Goal: Information Seeking & Learning: Learn about a topic

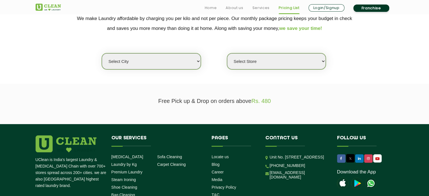
scroll to position [126, 0]
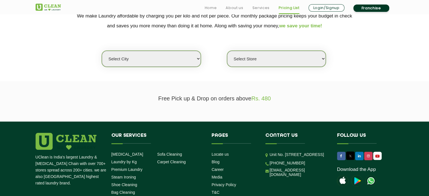
click at [181, 63] on select "Select city [GEOGRAPHIC_DATA] [GEOGRAPHIC_DATA] [GEOGRAPHIC_DATA] [GEOGRAPHIC_D…" at bounding box center [151, 59] width 99 height 16
select select "174"
click at [102, 51] on select "Select city [GEOGRAPHIC_DATA] [GEOGRAPHIC_DATA] [GEOGRAPHIC_DATA] [GEOGRAPHIC_D…" at bounding box center [151, 59] width 99 height 16
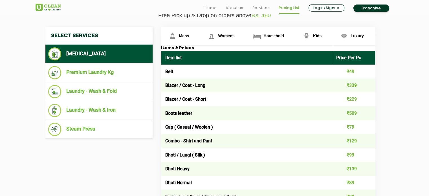
scroll to position [210, 0]
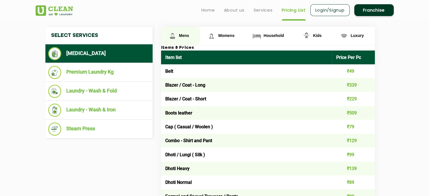
click at [186, 36] on span "Mens" at bounding box center [184, 35] width 10 height 5
drag, startPoint x: 177, startPoint y: 72, endPoint x: 163, endPoint y: 73, distance: 13.6
click at [163, 73] on td "Belt" at bounding box center [246, 71] width 171 height 14
copy td "Belt"
drag, startPoint x: 165, startPoint y: 88, endPoint x: 209, endPoint y: 88, distance: 44.6
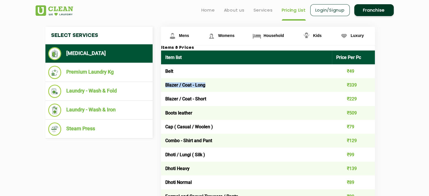
click at [209, 88] on td "Blazer / Coat - Long" at bounding box center [246, 85] width 171 height 14
copy td "Blazer / Coat - Long"
drag, startPoint x: 164, startPoint y: 99, endPoint x: 215, endPoint y: 100, distance: 51.4
click at [215, 100] on td "Blazer / Coat - Short" at bounding box center [246, 99] width 171 height 14
copy td "Blazer / Coat - Short"
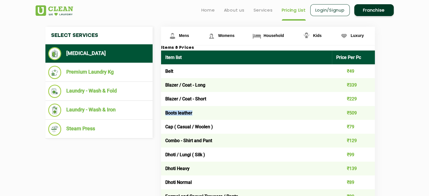
drag, startPoint x: 164, startPoint y: 117, endPoint x: 197, endPoint y: 117, distance: 33.6
click at [197, 117] on td "Boots leather" at bounding box center [246, 113] width 171 height 14
copy td "Boots leather"
drag, startPoint x: 166, startPoint y: 126, endPoint x: 219, endPoint y: 131, distance: 53.3
click at [219, 131] on td "Cap ( Casual / Woolen )" at bounding box center [246, 127] width 171 height 14
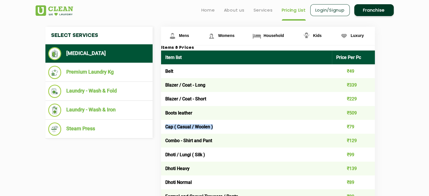
copy td "Cap ( Casual / Woolen )"
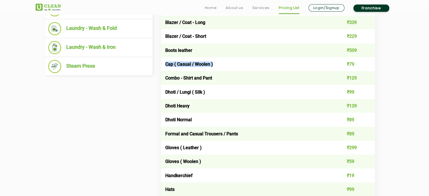
scroll to position [274, 0]
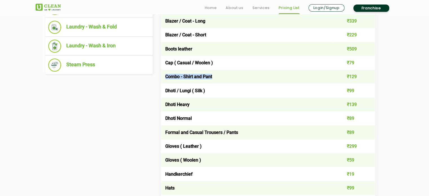
drag, startPoint x: 164, startPoint y: 80, endPoint x: 228, endPoint y: 78, distance: 63.8
click at [228, 78] on td "Combo - Shirt and Pant" at bounding box center [246, 77] width 171 height 14
copy td "Combo - Shirt and Pant"
drag, startPoint x: 167, startPoint y: 90, endPoint x: 184, endPoint y: 90, distance: 17.2
click at [184, 90] on td "Dhoti / Lungi ( Silk )" at bounding box center [246, 91] width 171 height 14
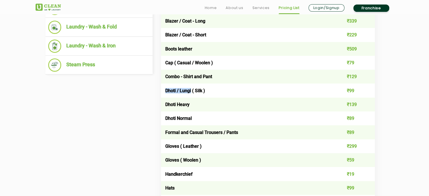
drag, startPoint x: 164, startPoint y: 93, endPoint x: 193, endPoint y: 96, distance: 28.6
click at [193, 96] on td "Dhoti / Lungi ( Silk )" at bounding box center [246, 91] width 171 height 14
copy td "Dhoti / Lungi"
drag, startPoint x: 163, startPoint y: 134, endPoint x: 249, endPoint y: 130, distance: 85.6
click at [249, 130] on td "Formal and Casual Trousers / Pants" at bounding box center [246, 132] width 171 height 14
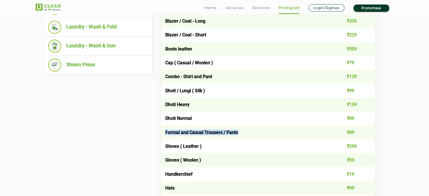
copy td "Formal and Casual Trousers / Pants"
drag, startPoint x: 165, startPoint y: 149, endPoint x: 205, endPoint y: 146, distance: 40.5
click at [205, 146] on td "Gloves ( Leather )" at bounding box center [246, 146] width 171 height 14
copy td "Gloves ( Leather )"
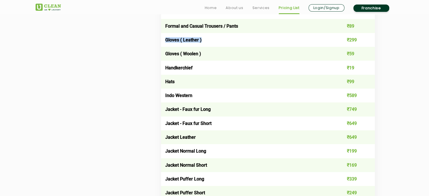
scroll to position [380, 0]
drag, startPoint x: 165, startPoint y: 56, endPoint x: 208, endPoint y: 56, distance: 42.6
click at [208, 56] on td "Gloves ( Woolen )" at bounding box center [246, 54] width 171 height 14
copy td "Gloves ( Woolen )"
drag, startPoint x: 164, startPoint y: 70, endPoint x: 198, endPoint y: 71, distance: 34.2
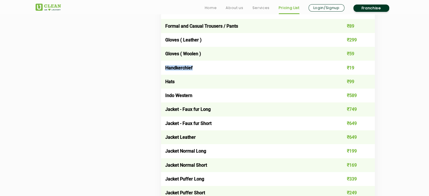
click at [198, 71] on td "Handkerchief" at bounding box center [246, 68] width 171 height 14
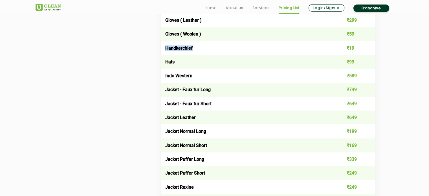
scroll to position [402, 0]
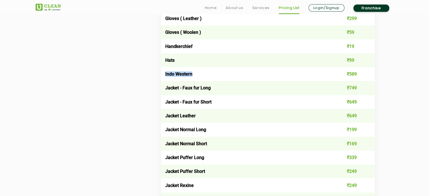
drag, startPoint x: 164, startPoint y: 77, endPoint x: 200, endPoint y: 76, distance: 36.4
click at [200, 76] on td "Indo Western" at bounding box center [246, 74] width 171 height 14
drag, startPoint x: 164, startPoint y: 93, endPoint x: 219, endPoint y: 92, distance: 55.3
click at [219, 92] on td "Jacket - Faux fur Long" at bounding box center [246, 88] width 171 height 14
drag, startPoint x: 163, startPoint y: 105, endPoint x: 216, endPoint y: 108, distance: 53.7
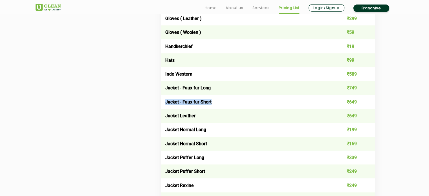
click at [216, 108] on td "Jacket - Faux fur Short" at bounding box center [246, 102] width 171 height 14
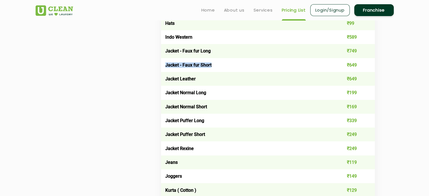
scroll to position [440, 0]
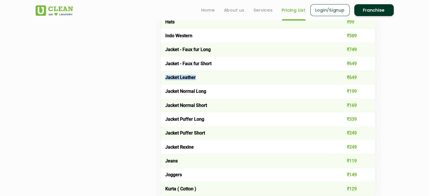
drag, startPoint x: 165, startPoint y: 85, endPoint x: 202, endPoint y: 84, distance: 37.0
click at [202, 84] on td "Jacket Leather" at bounding box center [246, 78] width 171 height 14
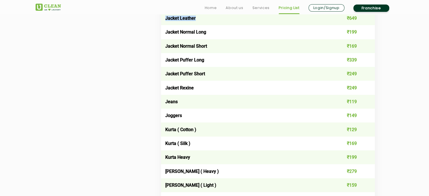
scroll to position [500, 0]
drag, startPoint x: 164, startPoint y: 37, endPoint x: 212, endPoint y: 41, distance: 48.2
click at [212, 39] on td "Jacket Normal Long" at bounding box center [246, 32] width 171 height 14
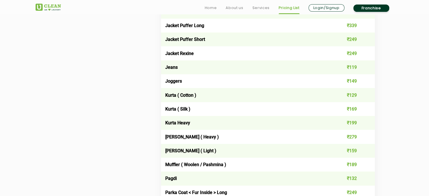
scroll to position [535, 0]
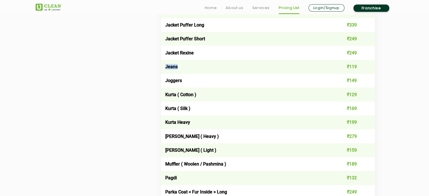
drag, startPoint x: 165, startPoint y: 74, endPoint x: 181, endPoint y: 75, distance: 16.4
click at [181, 74] on td "Jeans" at bounding box center [246, 67] width 171 height 14
drag, startPoint x: 165, startPoint y: 89, endPoint x: 186, endPoint y: 90, distance: 21.5
click at [186, 87] on td "Joggers" at bounding box center [246, 81] width 171 height 14
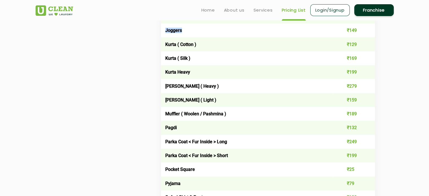
scroll to position [585, 0]
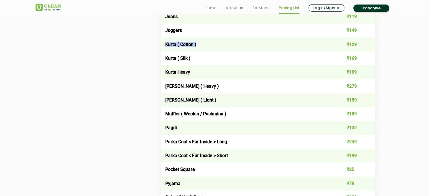
drag, startPoint x: 165, startPoint y: 55, endPoint x: 214, endPoint y: 53, distance: 49.5
click at [214, 51] on td "Kurta ( Cotton )" at bounding box center [246, 44] width 171 height 14
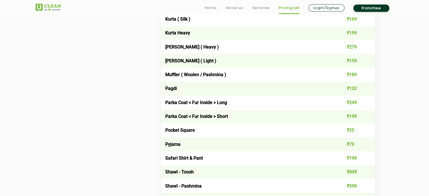
scroll to position [625, 0]
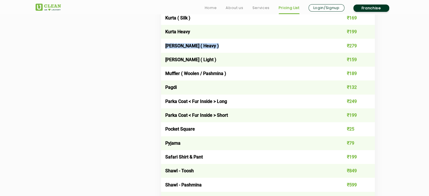
drag, startPoint x: 165, startPoint y: 53, endPoint x: 244, endPoint y: 56, distance: 79.6
click at [244, 52] on td "[PERSON_NAME] ( Heavy )" at bounding box center [246, 46] width 171 height 14
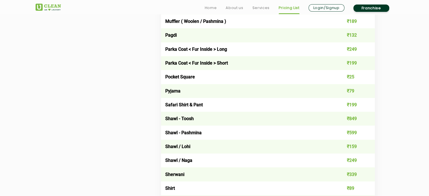
scroll to position [677, 0]
drag, startPoint x: 166, startPoint y: 102, endPoint x: 188, endPoint y: 101, distance: 22.3
click at [188, 98] on td "Pyjama" at bounding box center [246, 91] width 171 height 14
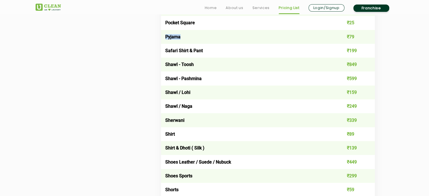
scroll to position [732, 0]
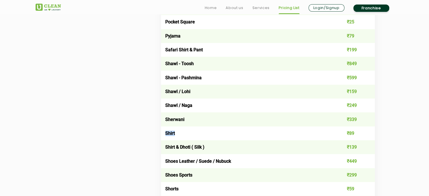
drag, startPoint x: 165, startPoint y: 145, endPoint x: 178, endPoint y: 146, distance: 13.3
click at [178, 140] on td "Shirt" at bounding box center [246, 133] width 171 height 14
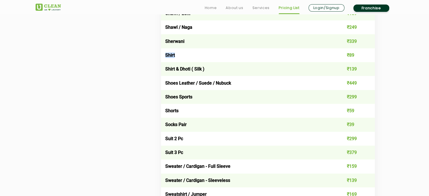
scroll to position [811, 0]
drag, startPoint x: 165, startPoint y: 109, endPoint x: 196, endPoint y: 110, distance: 30.8
click at [196, 104] on td "Shoes Sports" at bounding box center [246, 97] width 171 height 14
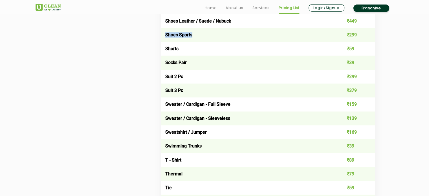
scroll to position [874, 0]
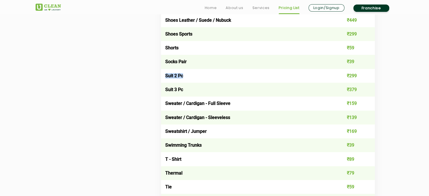
drag, startPoint x: 166, startPoint y: 90, endPoint x: 189, endPoint y: 89, distance: 23.4
click at [189, 83] on td "Suit 2 Pc" at bounding box center [246, 76] width 171 height 14
drag, startPoint x: 165, startPoint y: 118, endPoint x: 238, endPoint y: 117, distance: 73.4
click at [238, 110] on td "Sweater / Cardigan - Full Sleeve" at bounding box center [246, 104] width 171 height 14
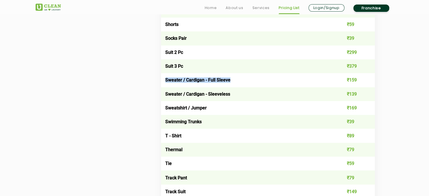
scroll to position [898, 0]
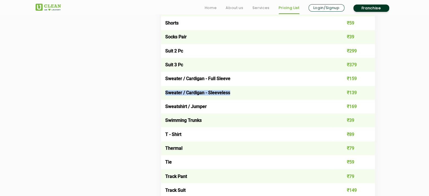
drag, startPoint x: 163, startPoint y: 108, endPoint x: 238, endPoint y: 106, distance: 75.7
click at [238, 100] on td "Sweater / Cardigan - Sleeveless" at bounding box center [246, 93] width 171 height 14
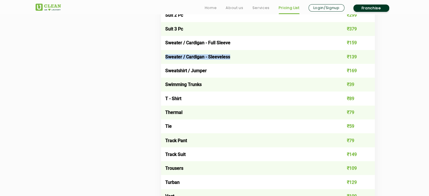
scroll to position [953, 0]
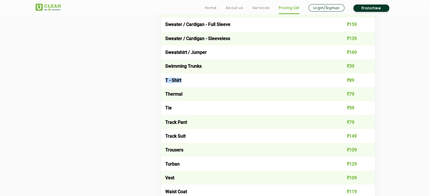
drag, startPoint x: 165, startPoint y: 97, endPoint x: 191, endPoint y: 97, distance: 26.3
click at [191, 87] on td "T - Shirt" at bounding box center [246, 80] width 171 height 14
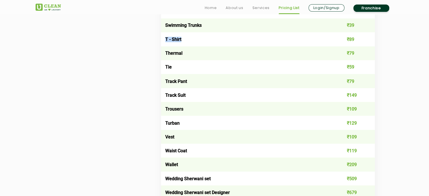
scroll to position [994, 0]
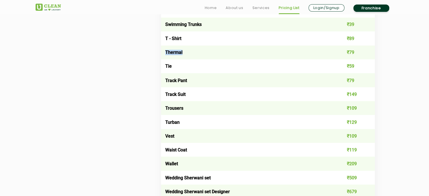
drag, startPoint x: 166, startPoint y: 69, endPoint x: 190, endPoint y: 68, distance: 24.3
click at [190, 59] on td "Thermal" at bounding box center [246, 52] width 171 height 14
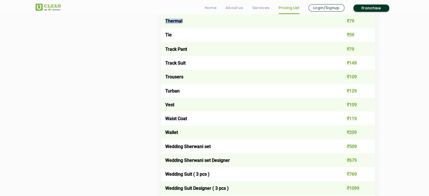
scroll to position [1026, 0]
drag, startPoint x: 162, startPoint y: 64, endPoint x: 199, endPoint y: 67, distance: 37.1
click at [199, 55] on td "Track Pant" at bounding box center [246, 48] width 171 height 14
click at [166, 69] on td "Track Suit" at bounding box center [246, 63] width 171 height 14
click at [168, 41] on td "Tie" at bounding box center [246, 35] width 171 height 14
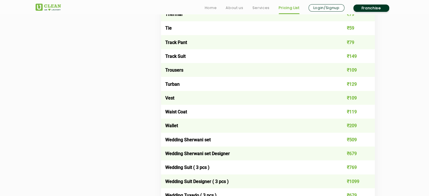
scroll to position [1036, 0]
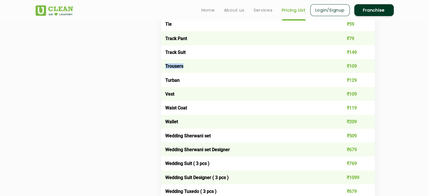
drag, startPoint x: 165, startPoint y: 83, endPoint x: 186, endPoint y: 84, distance: 20.6
click at [186, 73] on td "Trousers" at bounding box center [246, 66] width 171 height 14
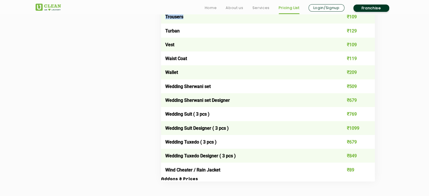
scroll to position [1086, 0]
drag, startPoint x: 165, startPoint y: 64, endPoint x: 180, endPoint y: 60, distance: 16.0
click at [180, 51] on td "Vest" at bounding box center [246, 45] width 171 height 14
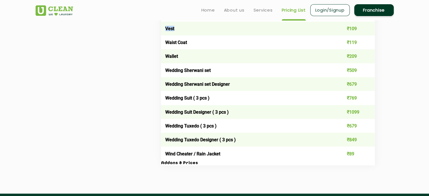
scroll to position [1102, 0]
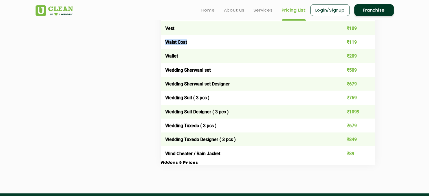
drag, startPoint x: 163, startPoint y: 62, endPoint x: 205, endPoint y: 58, distance: 42.8
click at [205, 49] on td "Waist Coat" at bounding box center [246, 42] width 171 height 14
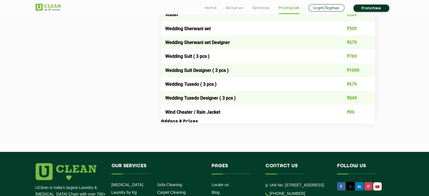
scroll to position [1144, 0]
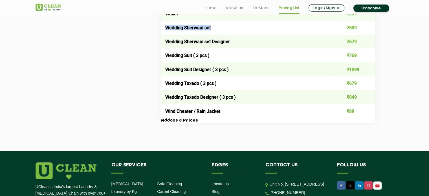
drag, startPoint x: 166, startPoint y: 47, endPoint x: 226, endPoint y: 47, distance: 60.1
click at [226, 35] on td "Wedding Sherwani set" at bounding box center [246, 28] width 171 height 14
drag, startPoint x: 166, startPoint y: 76, endPoint x: 219, endPoint y: 79, distance: 53.4
click at [219, 62] on td "Wedding Suit ( 3 pcs )" at bounding box center [246, 56] width 171 height 14
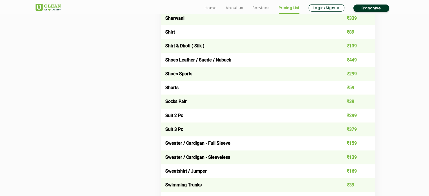
scroll to position [834, 0]
drag, startPoint x: 163, startPoint y: 143, endPoint x: 186, endPoint y: 143, distance: 23.1
click at [186, 136] on td "Suit 3 Pc" at bounding box center [246, 129] width 171 height 14
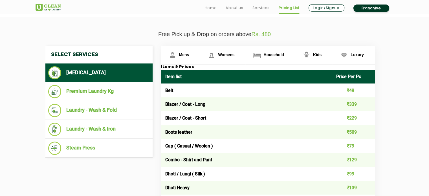
scroll to position [191, 0]
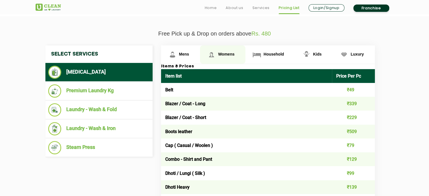
click at [231, 53] on span "Womens" at bounding box center [226, 54] width 16 height 5
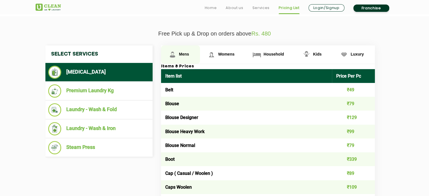
click at [184, 54] on span "Mens" at bounding box center [184, 54] width 10 height 5
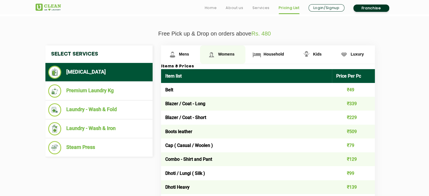
click at [218, 53] on link "Womens" at bounding box center [222, 54] width 45 height 18
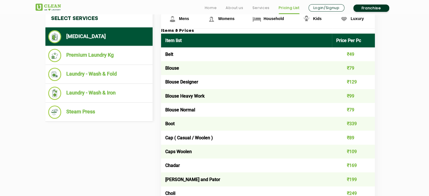
scroll to position [228, 0]
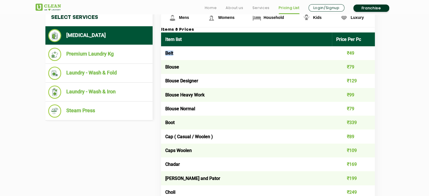
drag, startPoint x: 177, startPoint y: 55, endPoint x: 161, endPoint y: 54, distance: 16.7
click at [161, 54] on td "Belt" at bounding box center [246, 53] width 171 height 14
drag, startPoint x: 163, startPoint y: 65, endPoint x: 183, endPoint y: 65, distance: 20.9
click at [183, 65] on td "Blouse" at bounding box center [246, 67] width 171 height 14
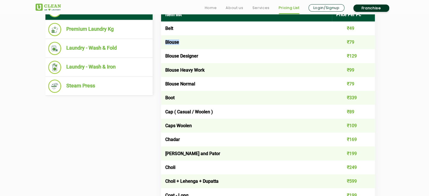
scroll to position [253, 0]
drag, startPoint x: 165, startPoint y: 72, endPoint x: 213, endPoint y: 71, distance: 48.6
click at [213, 71] on td "Blouse Heavy Work" at bounding box center [246, 70] width 171 height 14
drag, startPoint x: 165, startPoint y: 86, endPoint x: 209, endPoint y: 86, distance: 44.3
click at [209, 86] on td "Blouse Normal" at bounding box center [246, 84] width 171 height 14
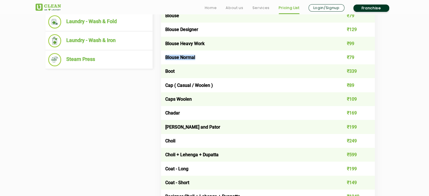
scroll to position [280, 0]
drag, startPoint x: 162, startPoint y: 73, endPoint x: 180, endPoint y: 74, distance: 17.8
click at [180, 74] on td "Boot" at bounding box center [246, 71] width 171 height 14
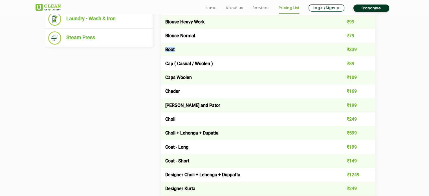
scroll to position [302, 0]
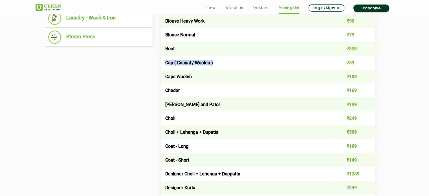
drag, startPoint x: 165, startPoint y: 64, endPoint x: 229, endPoint y: 69, distance: 64.0
click at [229, 69] on td "Cap ( Casual / Woolen )" at bounding box center [246, 63] width 171 height 14
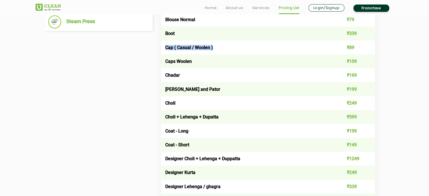
scroll to position [318, 0]
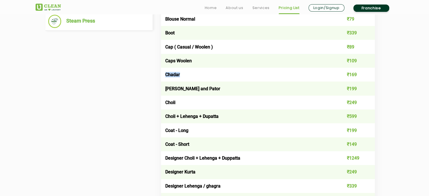
drag, startPoint x: 165, startPoint y: 79, endPoint x: 190, endPoint y: 78, distance: 24.6
click at [190, 78] on td "Chadar" at bounding box center [246, 75] width 171 height 14
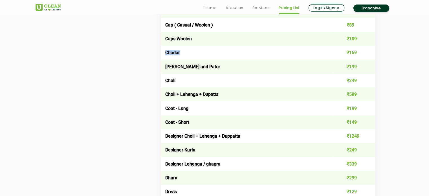
scroll to position [342, 0]
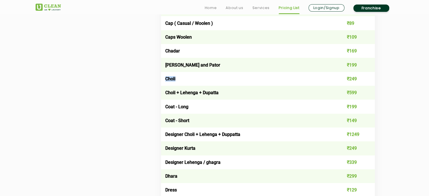
drag, startPoint x: 166, startPoint y: 81, endPoint x: 189, endPoint y: 84, distance: 23.7
click at [189, 84] on td "Choli" at bounding box center [246, 79] width 171 height 14
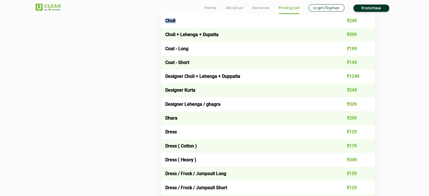
scroll to position [401, 0]
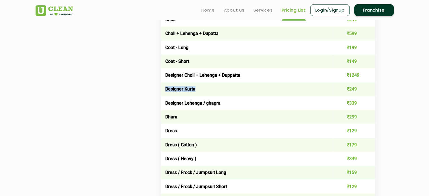
drag, startPoint x: 165, startPoint y: 93, endPoint x: 200, endPoint y: 94, distance: 35.0
click at [200, 94] on td "Designer Kurta" at bounding box center [246, 89] width 171 height 14
